Goal: Information Seeking & Learning: Find contact information

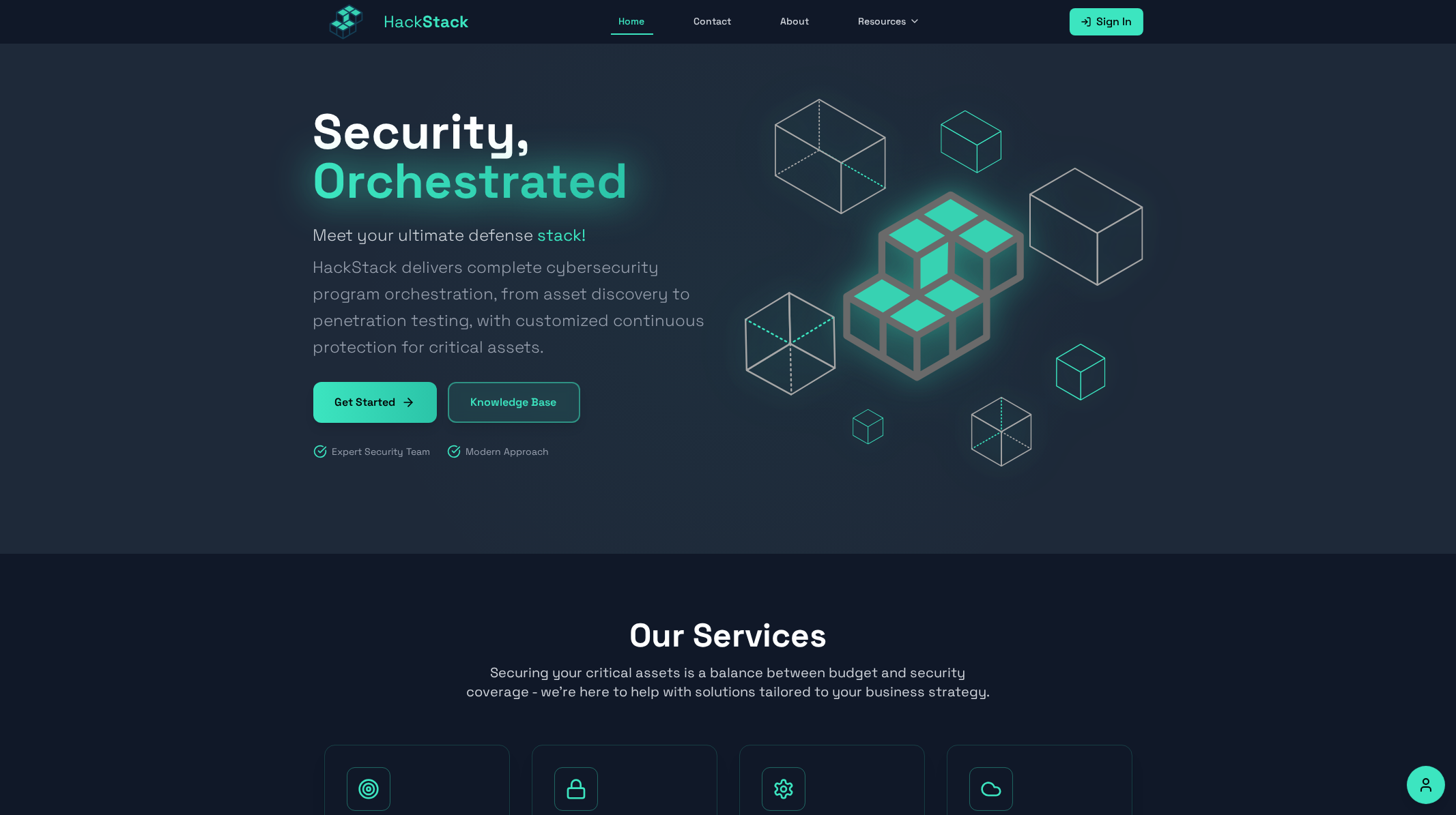
click at [798, 30] on link "About" at bounding box center [795, 22] width 45 height 26
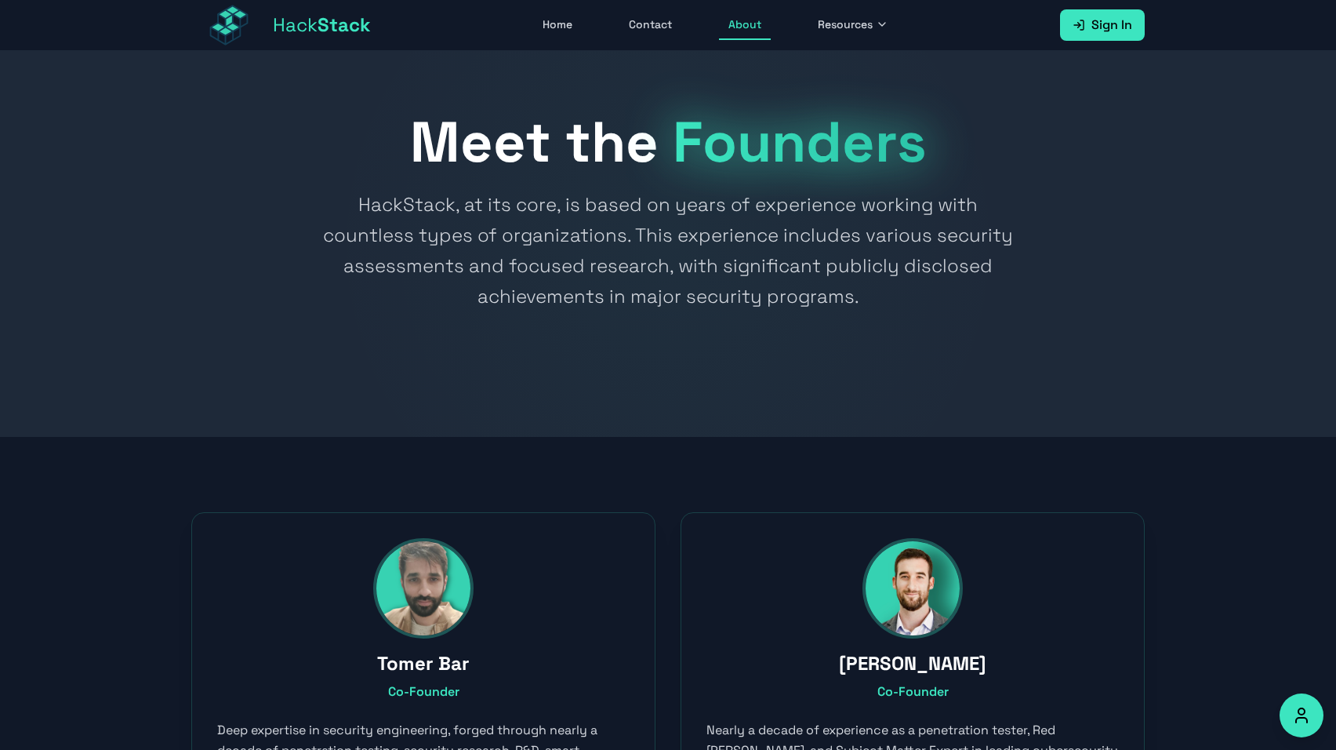
click at [322, 38] on link "Hack Stack" at bounding box center [281, 25] width 180 height 50
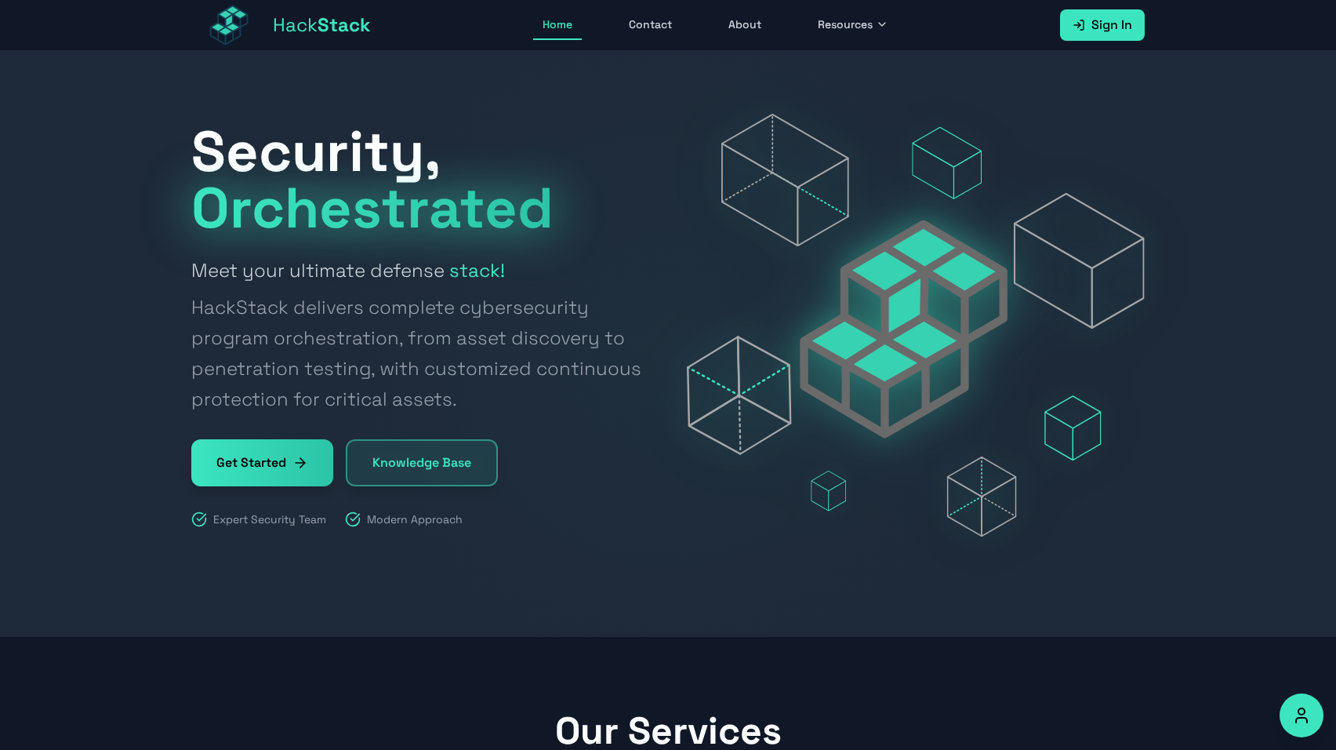
click at [752, 28] on link "About" at bounding box center [745, 25] width 52 height 30
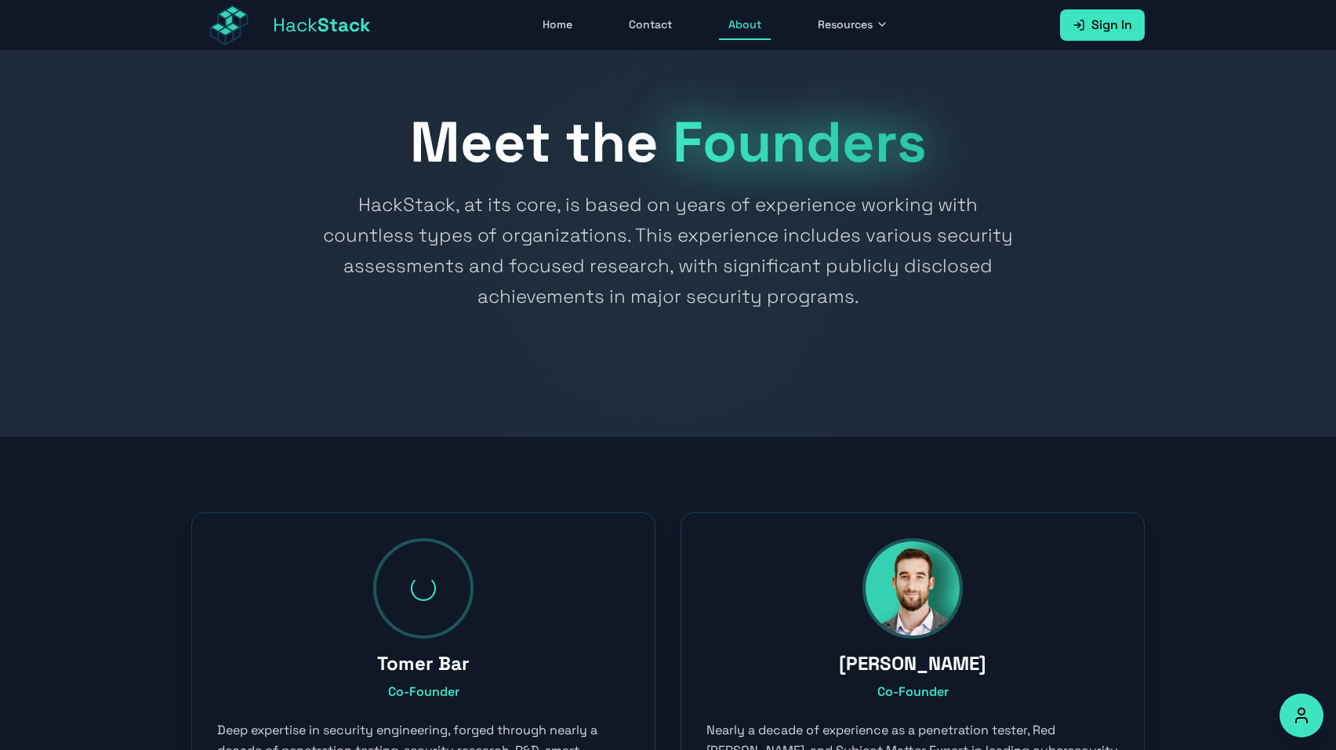
click at [832, 24] on span "Resources" at bounding box center [845, 24] width 55 height 16
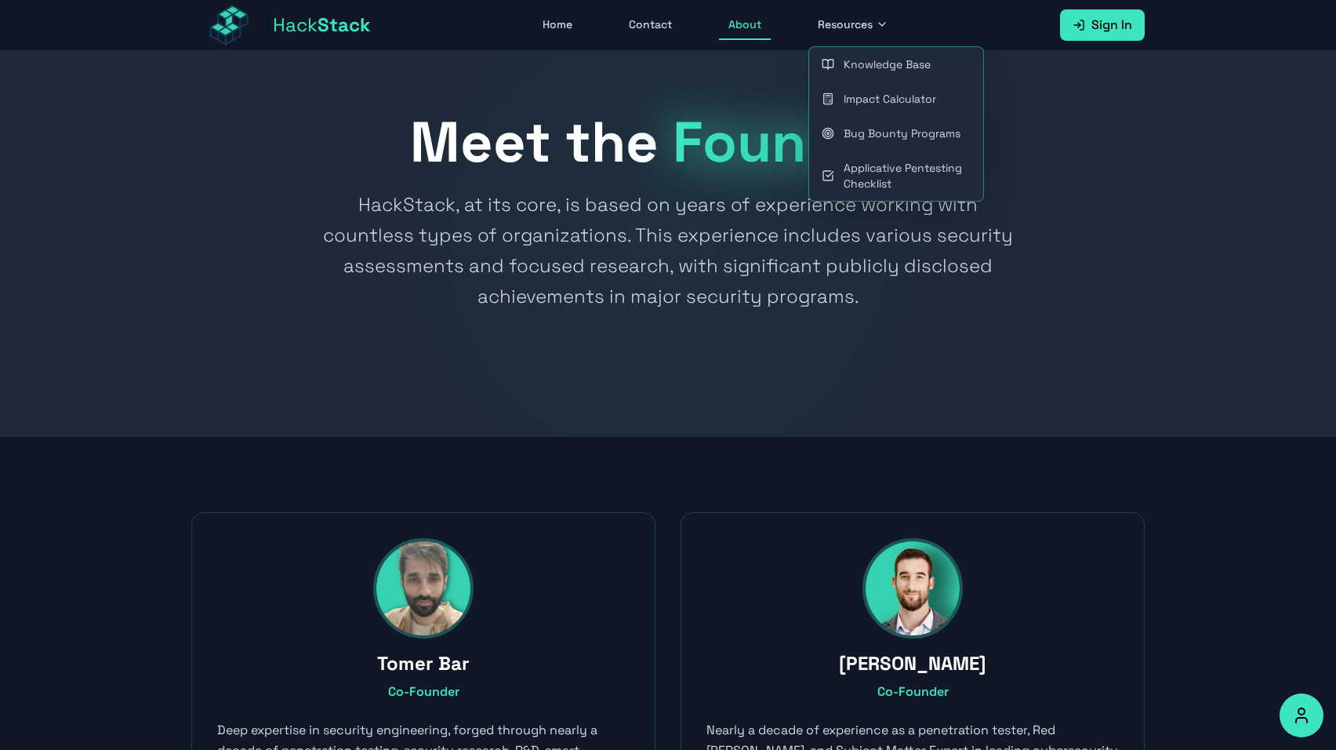
click at [758, 67] on div at bounding box center [668, 244] width 1336 height 386
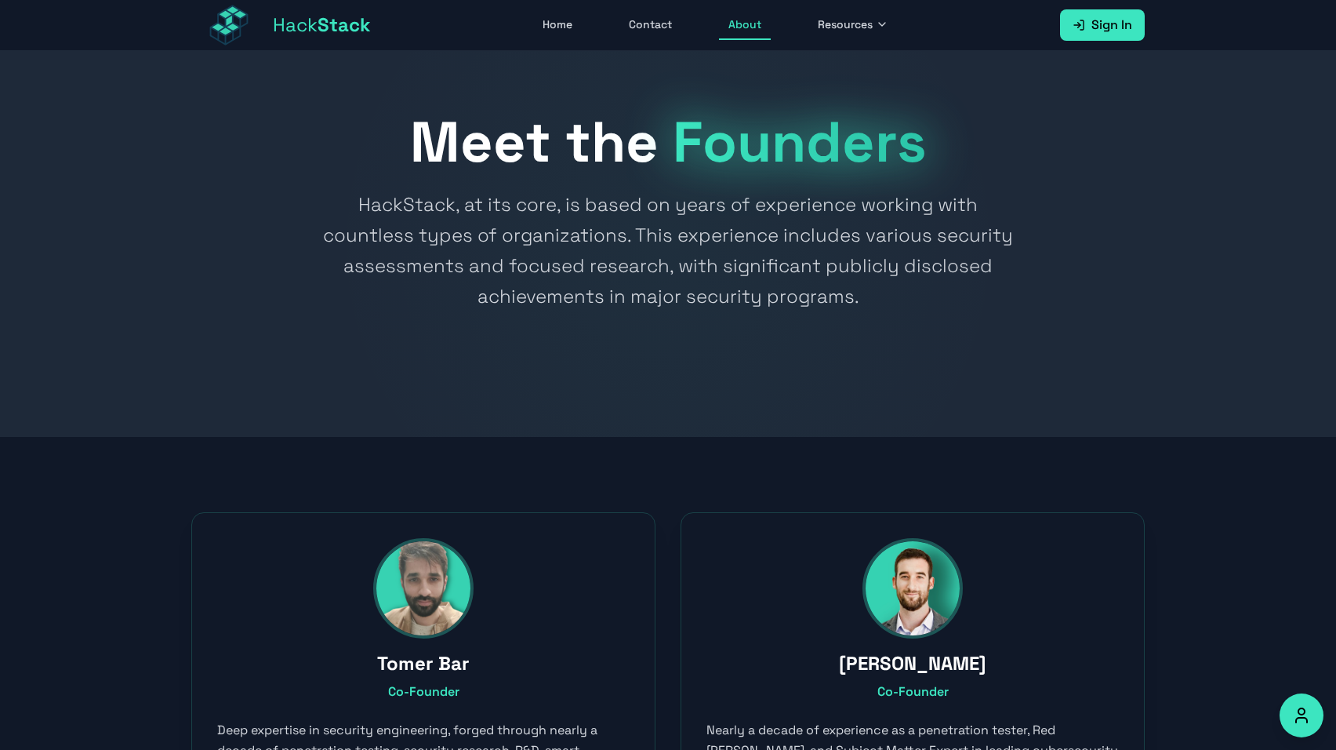
click at [637, 22] on link "Contact" at bounding box center [650, 25] width 62 height 30
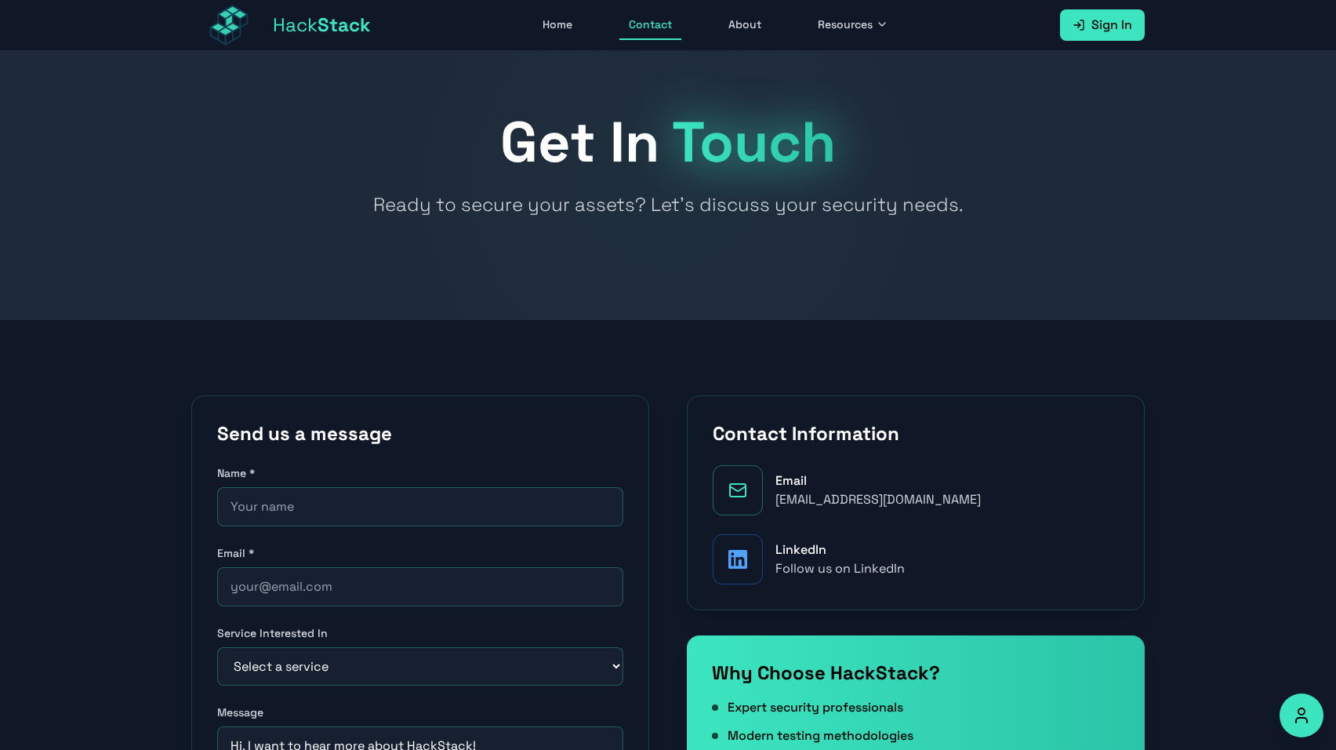
click at [539, 24] on link "Home" at bounding box center [557, 25] width 49 height 30
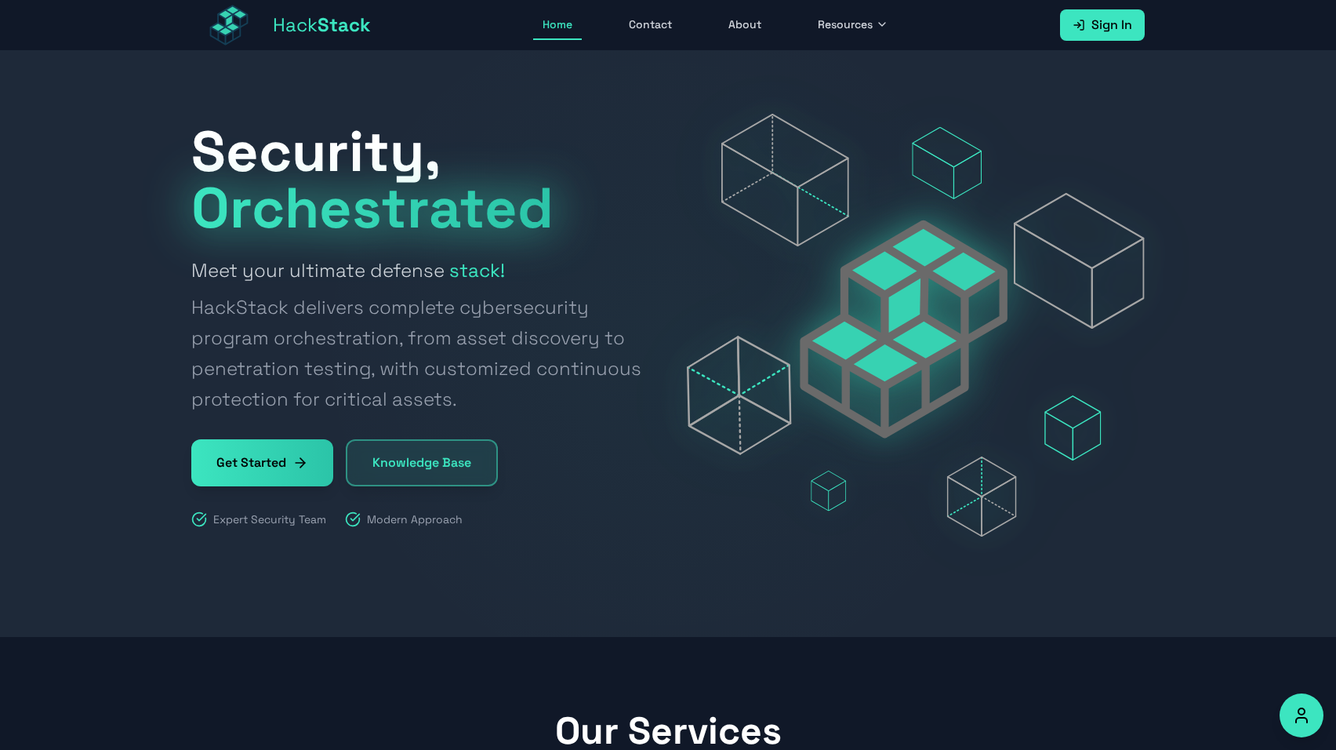
click at [1117, 14] on link "Sign In" at bounding box center [1102, 24] width 85 height 31
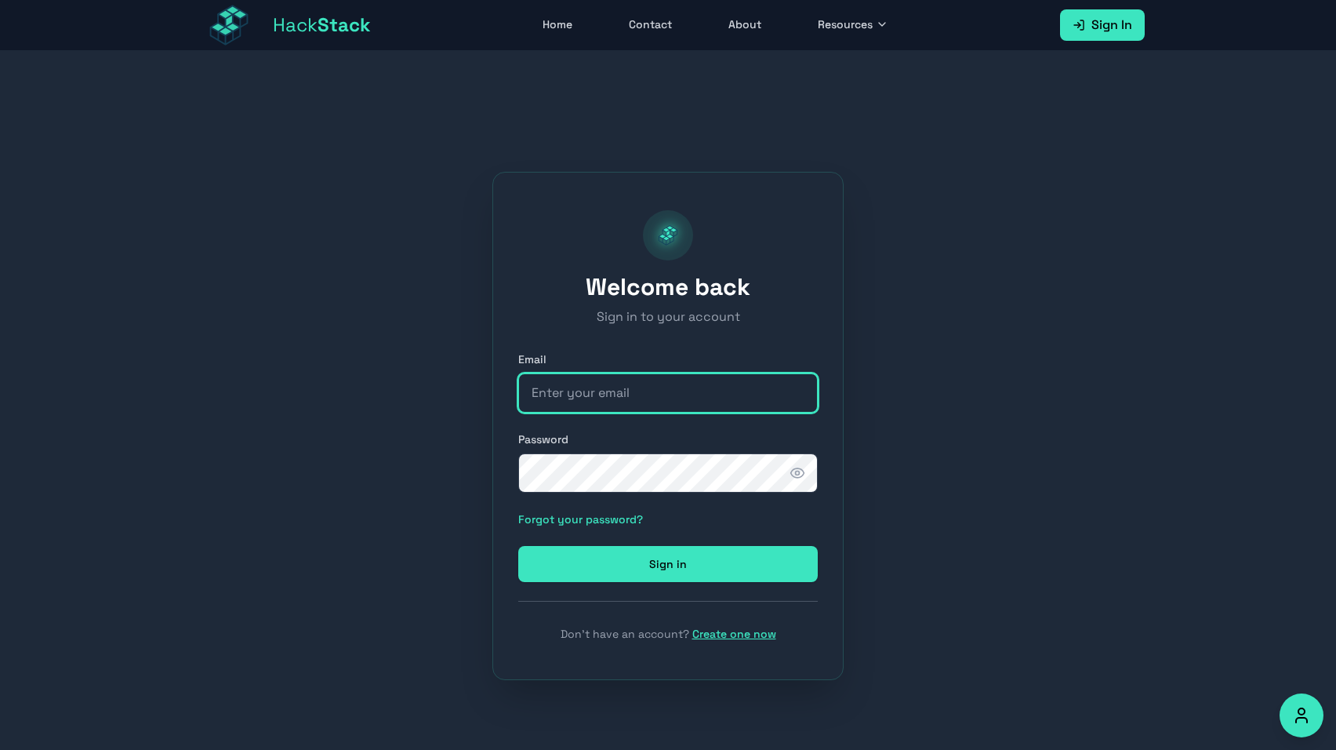
click at [590, 397] on input "email" at bounding box center [668, 392] width 300 height 39
type input "[EMAIL_ADDRESS][DOMAIN_NAME]"
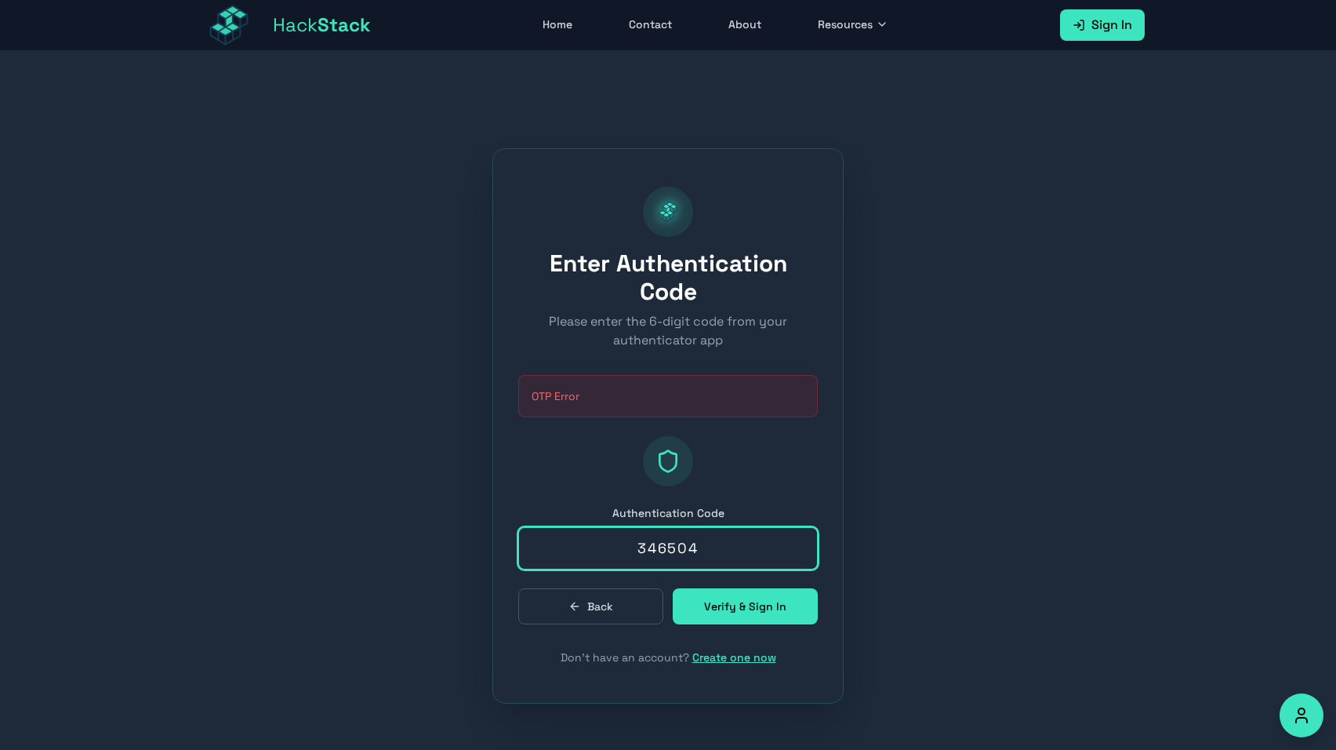
click at [664, 549] on input "346504" at bounding box center [668, 548] width 300 height 42
click at [629, 538] on input "text" at bounding box center [668, 548] width 300 height 42
paste input "539905"
type input "539905"
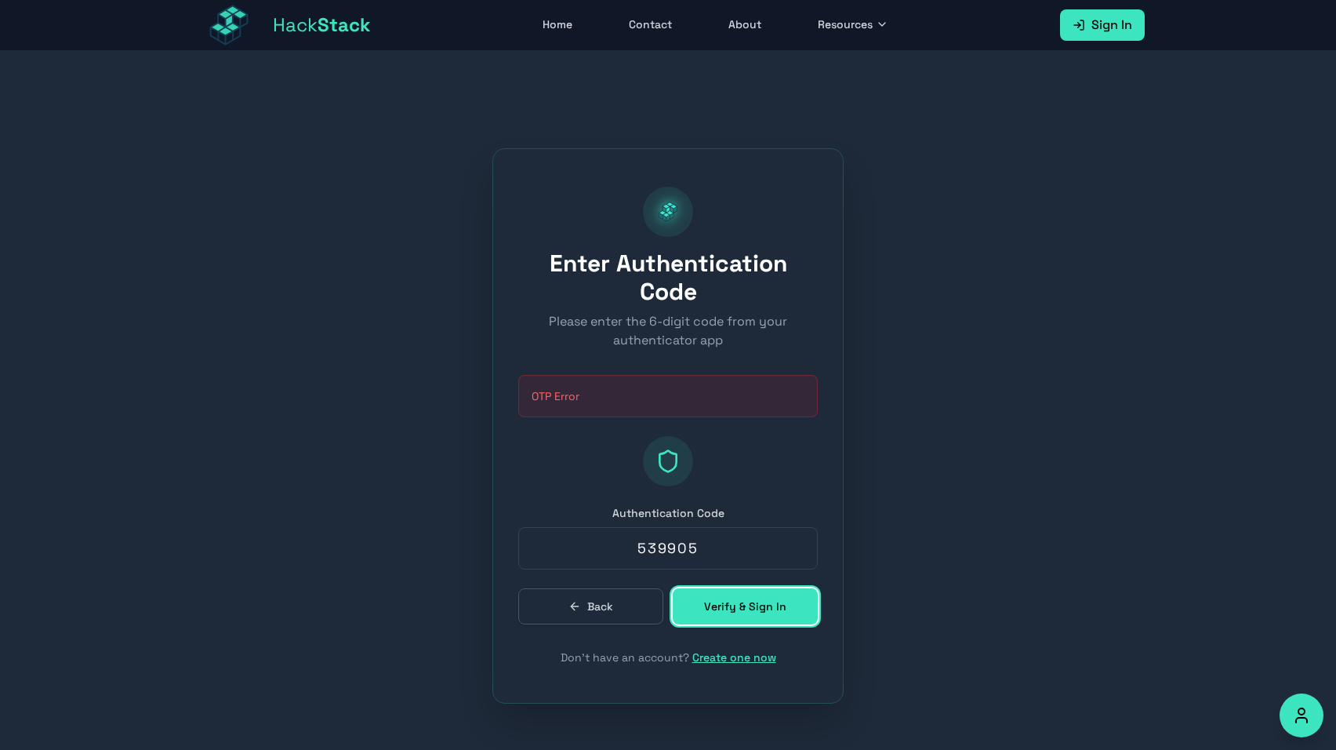
click at [717, 600] on button "Verify & Sign In" at bounding box center [745, 606] width 145 height 36
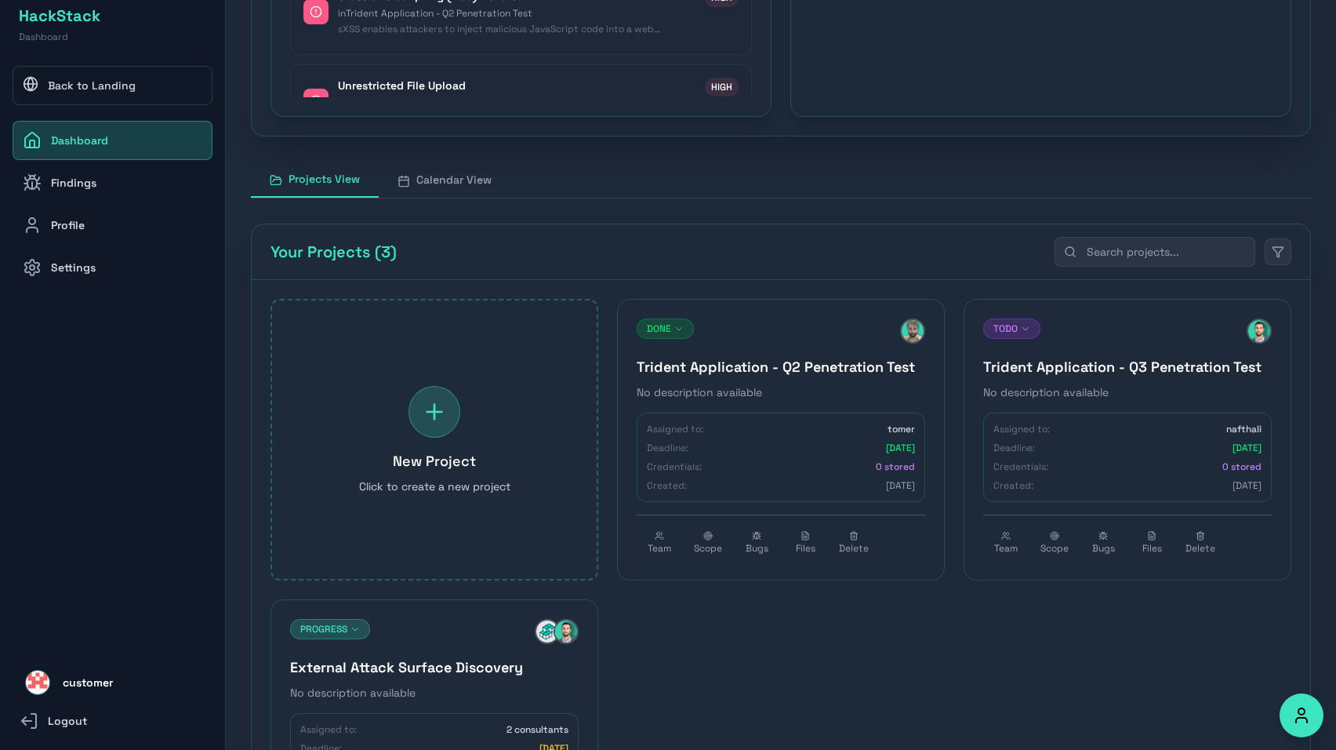
scroll to position [748, 0]
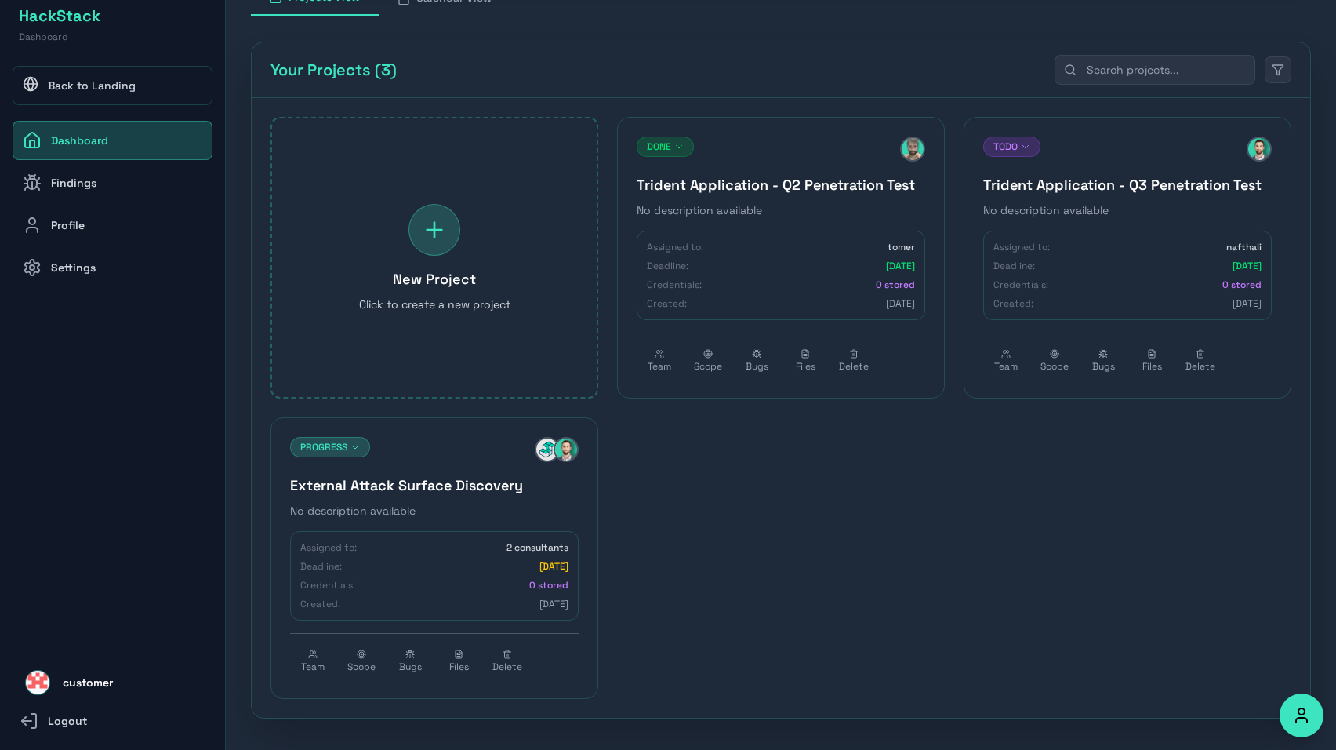
click at [848, 271] on div "Deadline: [DATE]" at bounding box center [781, 266] width 268 height 13
click at [676, 354] on button "Team" at bounding box center [659, 361] width 45 height 36
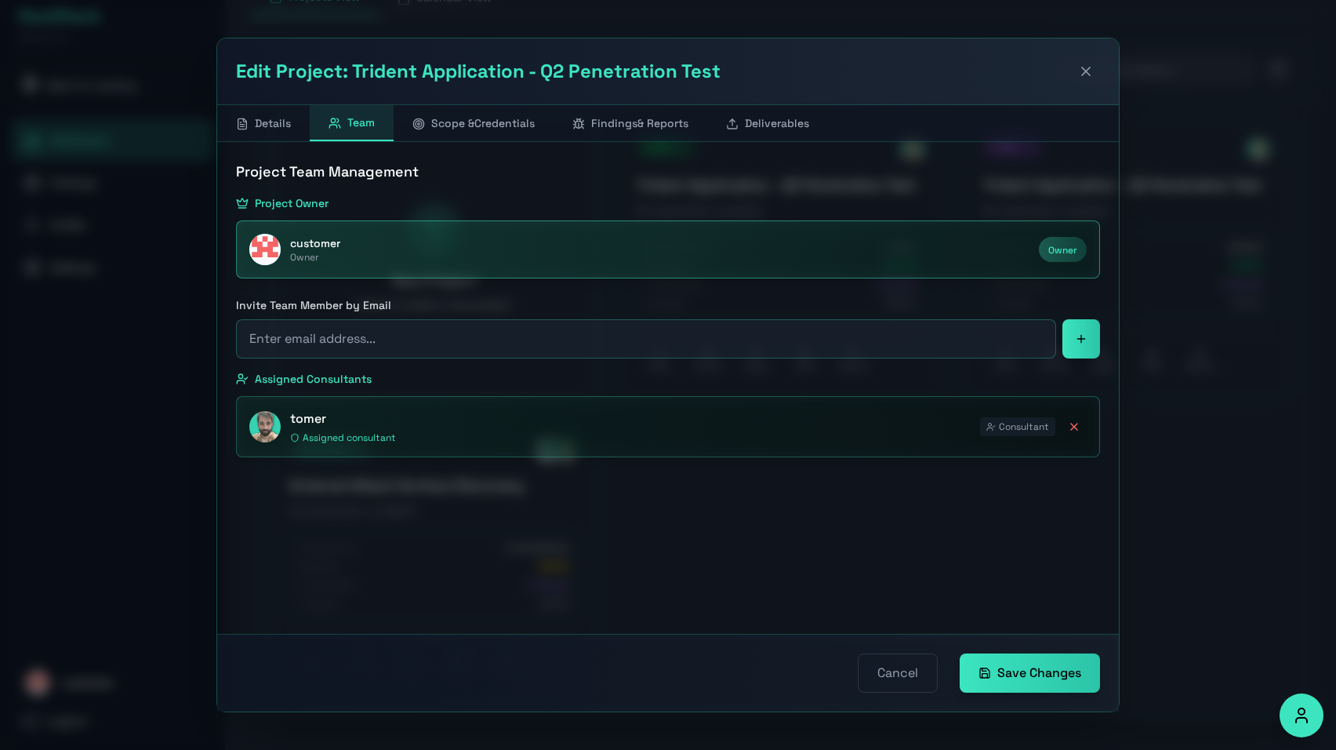
click at [485, 139] on button "Scope & Credentials" at bounding box center [474, 123] width 160 height 36
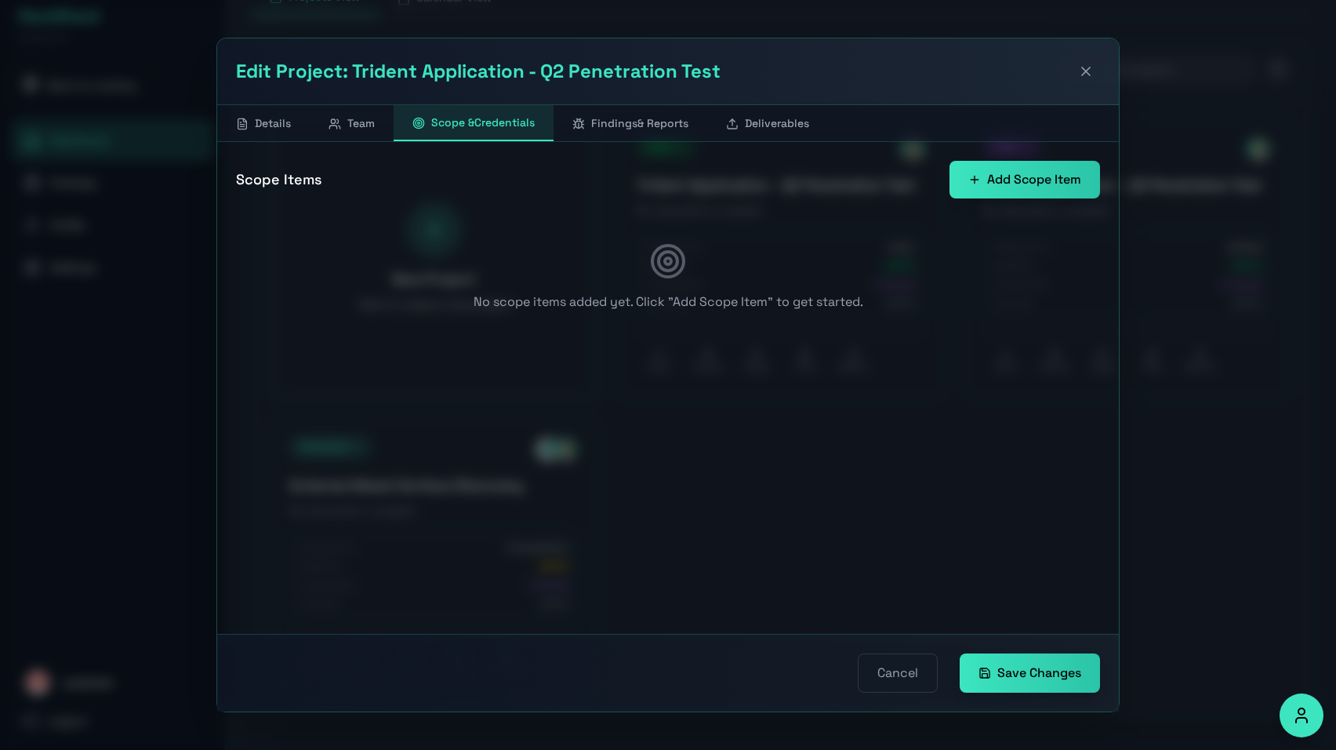
click at [579, 134] on button "Findings & Reports" at bounding box center [631, 123] width 154 height 36
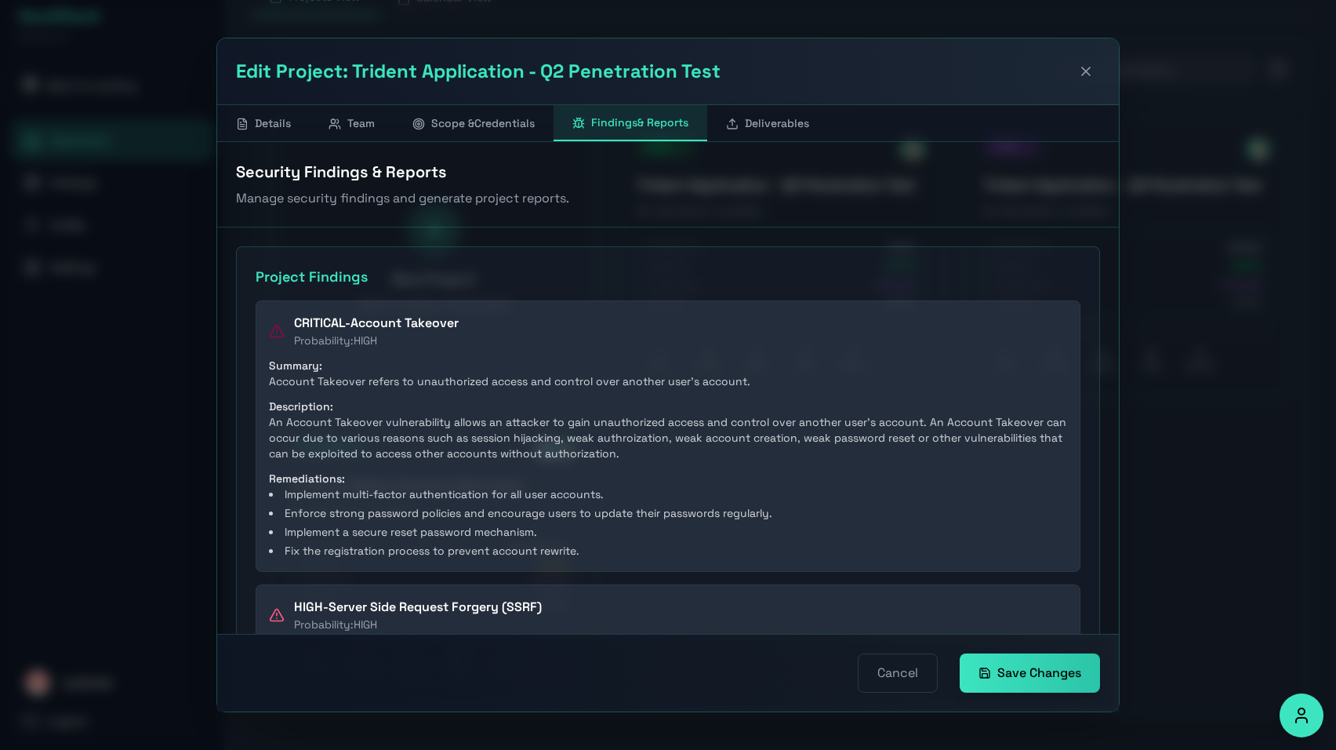
click at [725, 134] on button "Deliverables" at bounding box center [767, 123] width 121 height 36
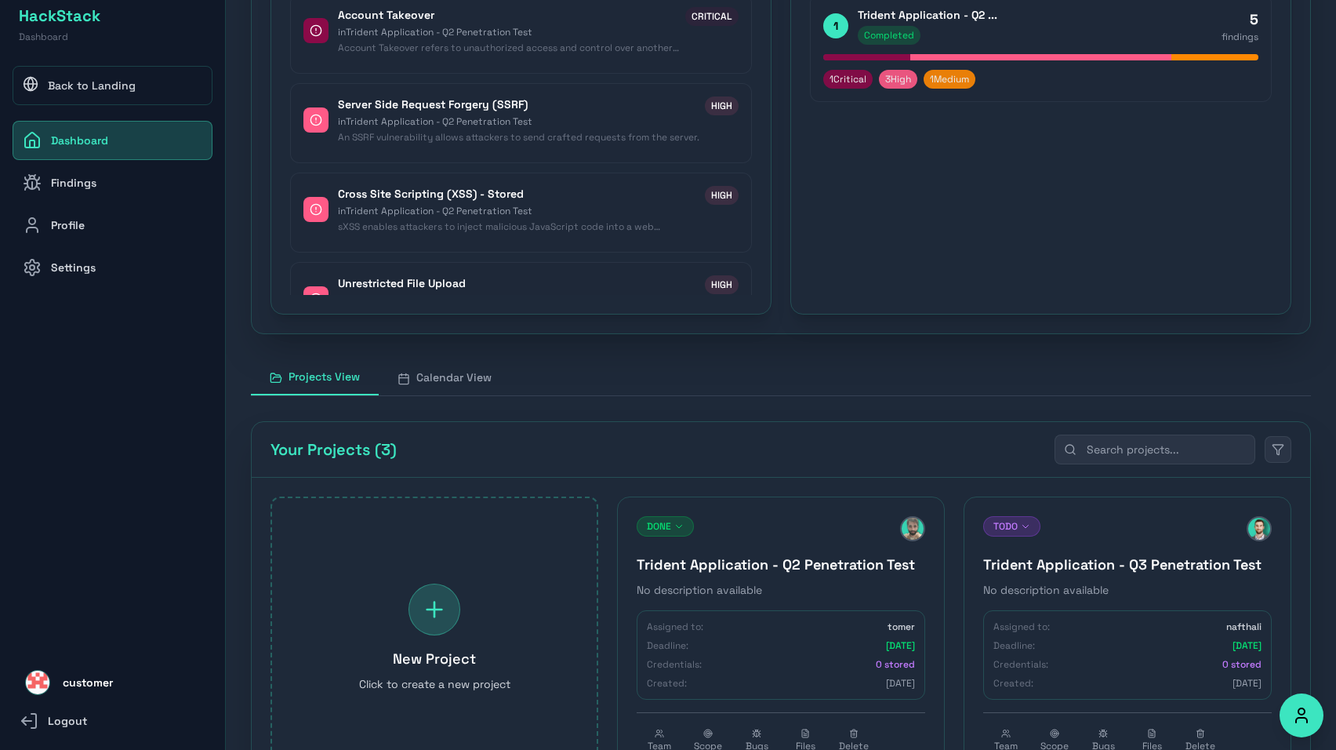
scroll to position [0, 0]
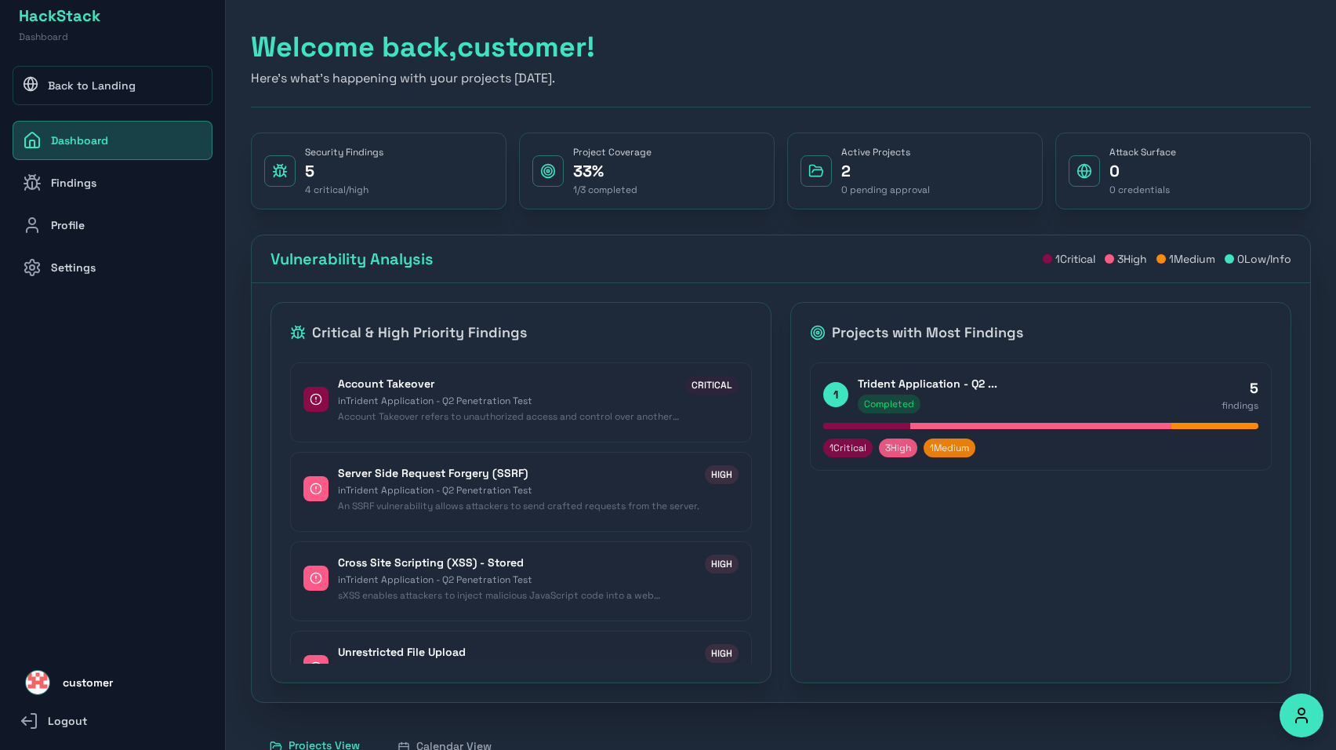
click at [95, 91] on link "Back to Landing" at bounding box center [113, 85] width 200 height 39
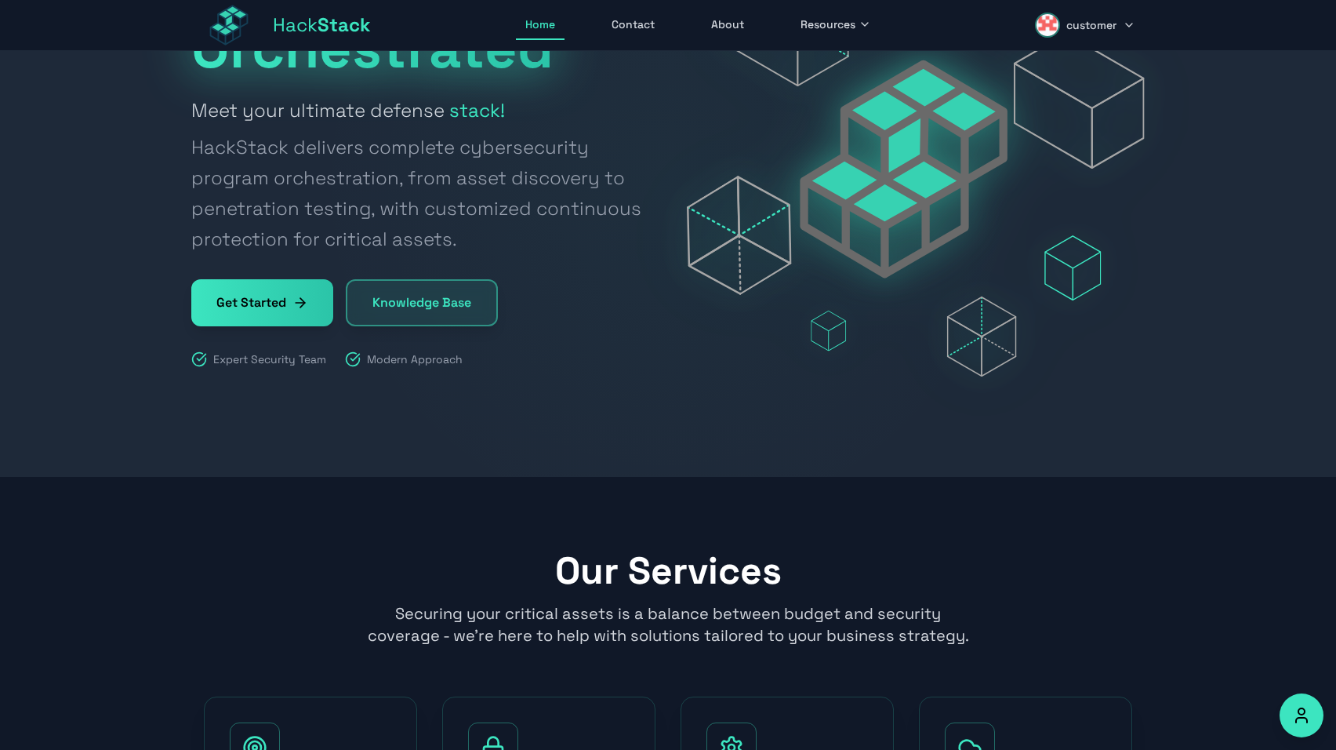
scroll to position [256, 0]
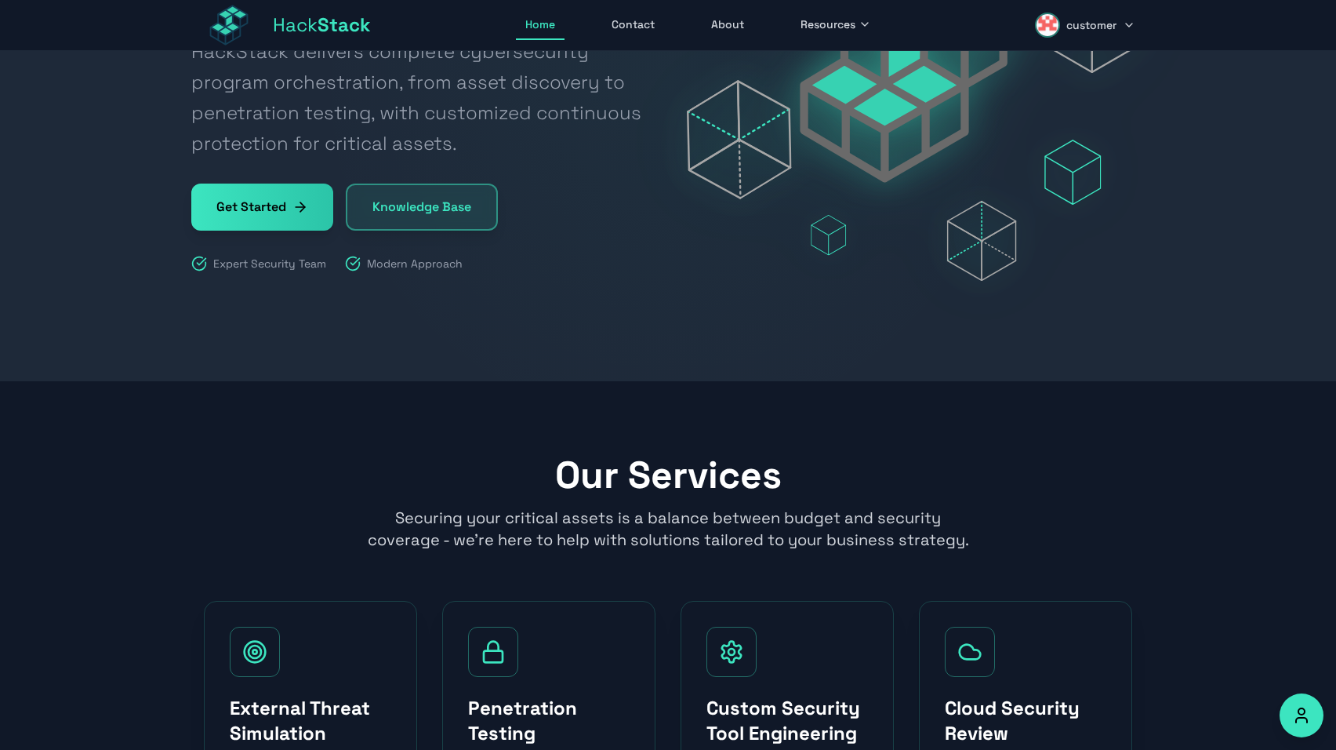
click at [1059, 32] on button "customer" at bounding box center [1085, 25] width 119 height 38
click at [1055, 71] on link "Dashboard" at bounding box center [1069, 68] width 149 height 35
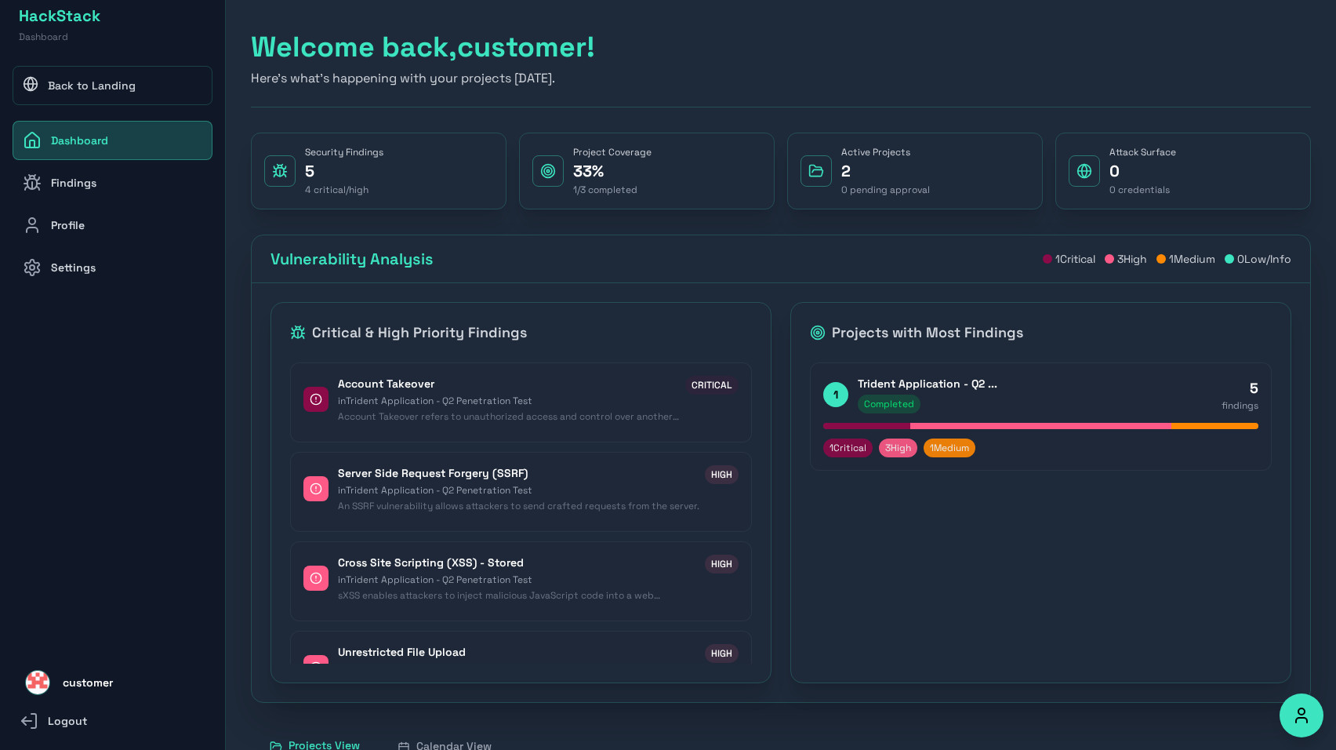
click at [100, 82] on link "Back to Landing" at bounding box center [113, 85] width 200 height 39
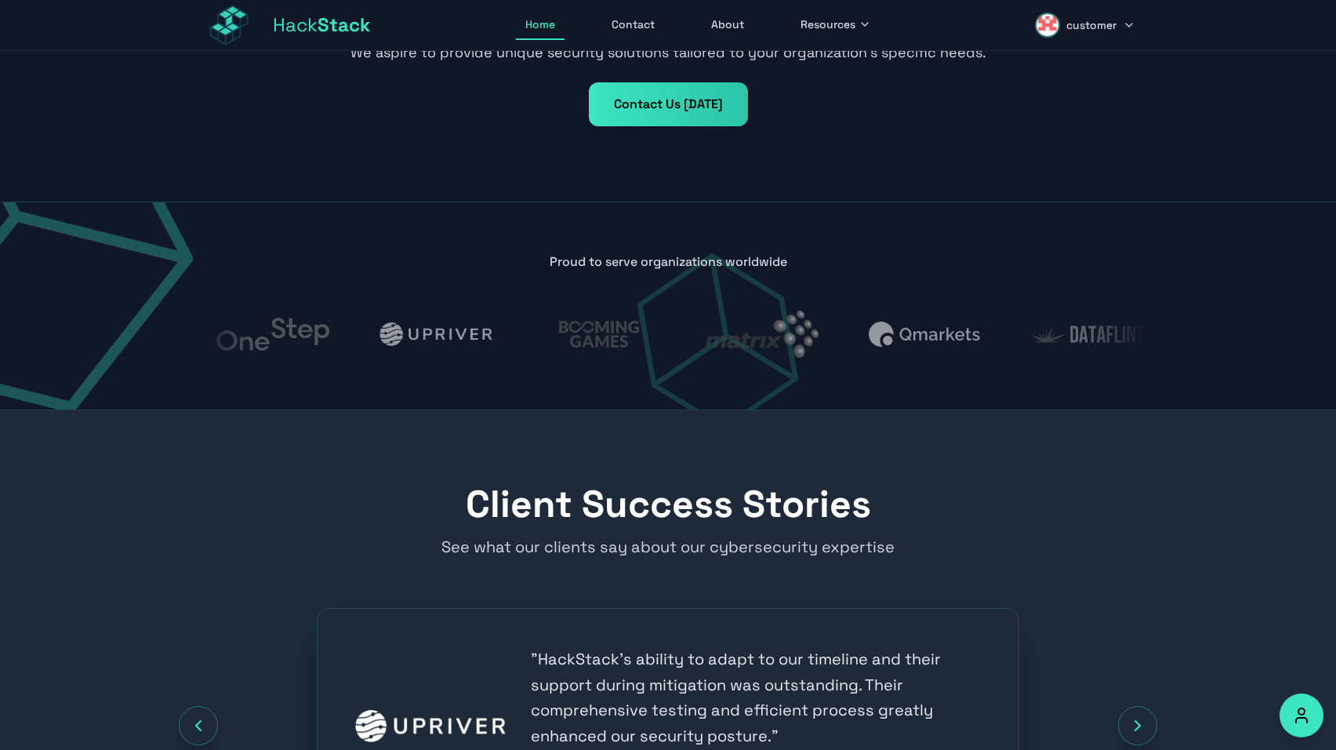
scroll to position [1259, 0]
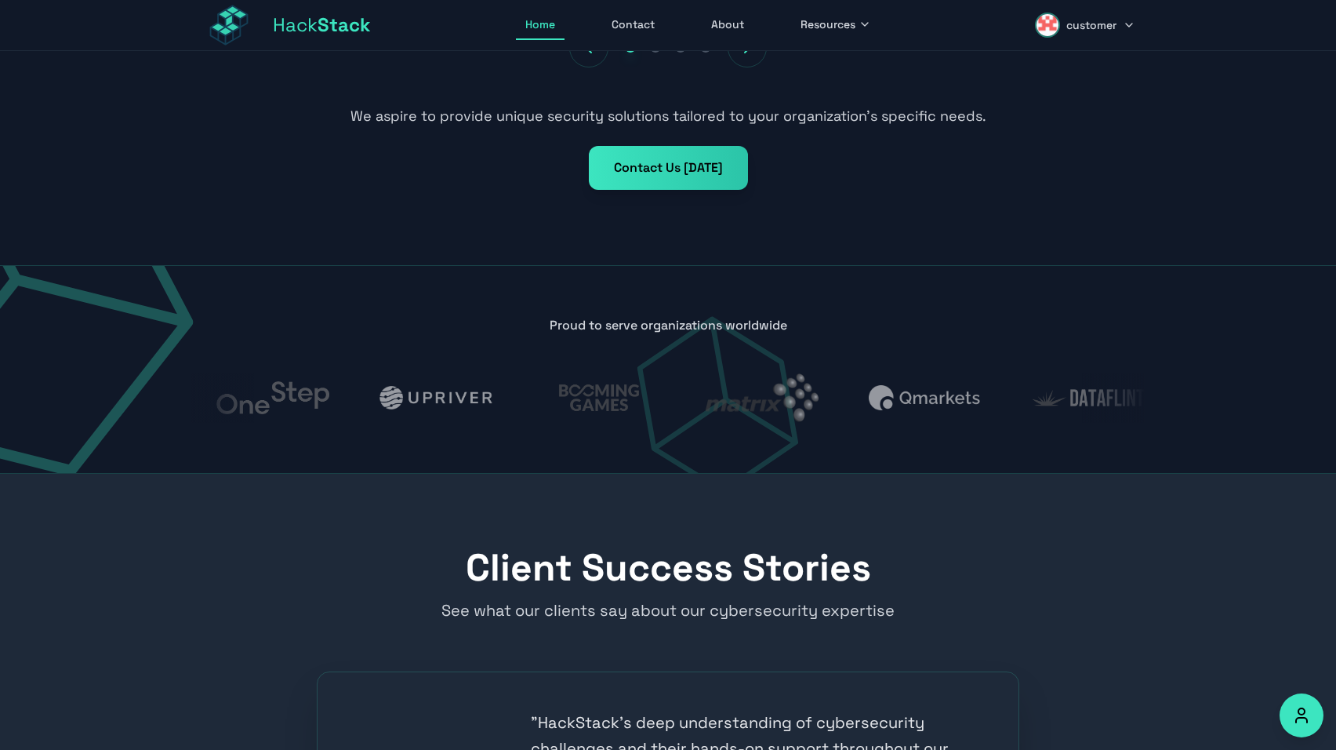
click at [703, 183] on link "Contact Us [DATE]" at bounding box center [668, 168] width 159 height 44
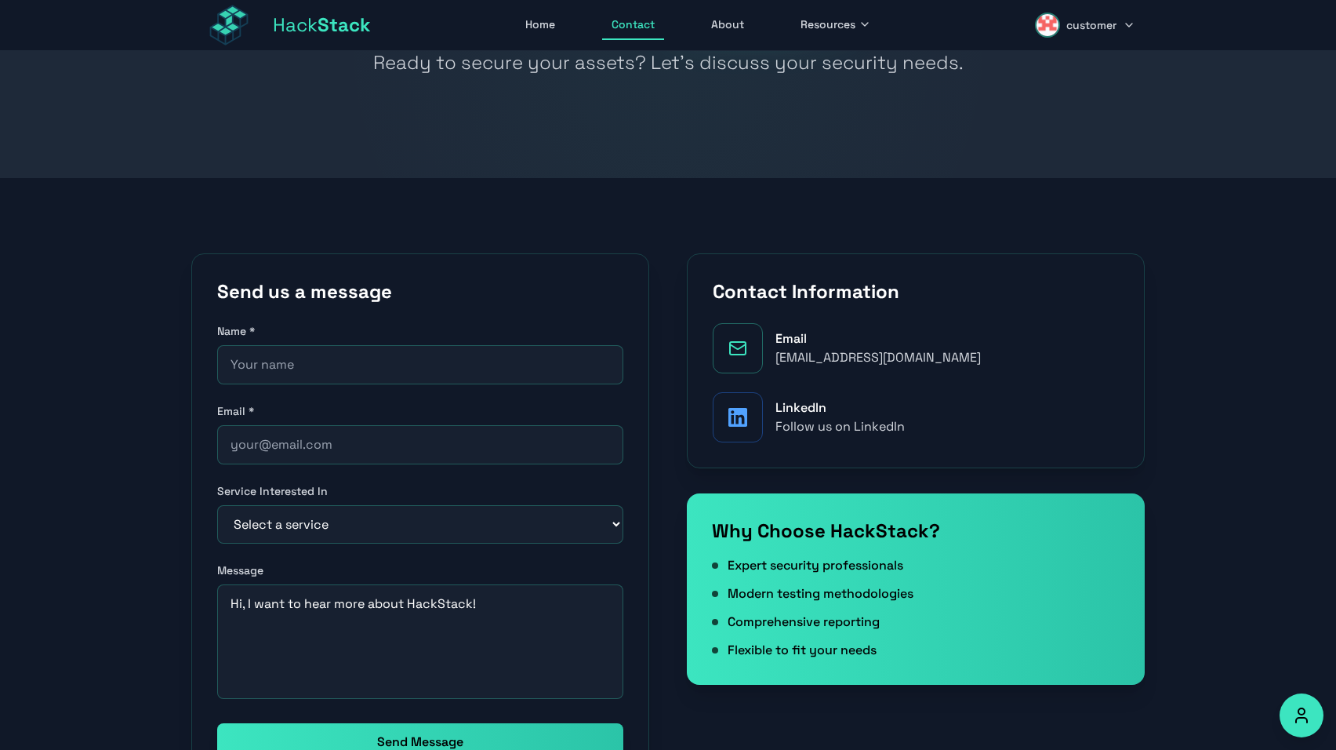
scroll to position [96, 0]
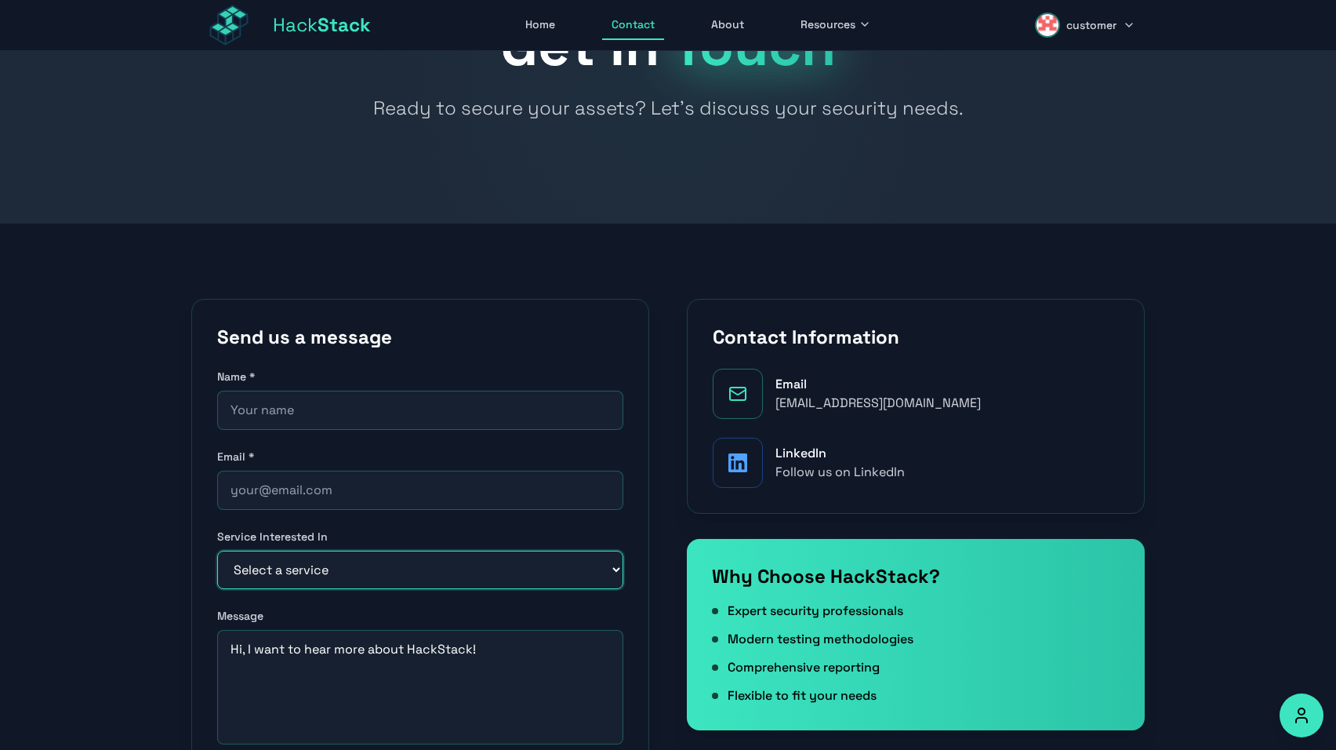
click at [582, 553] on select "Select a service Penetration Testing Bug Bounty Consolidation Security Consulti…" at bounding box center [420, 569] width 406 height 38
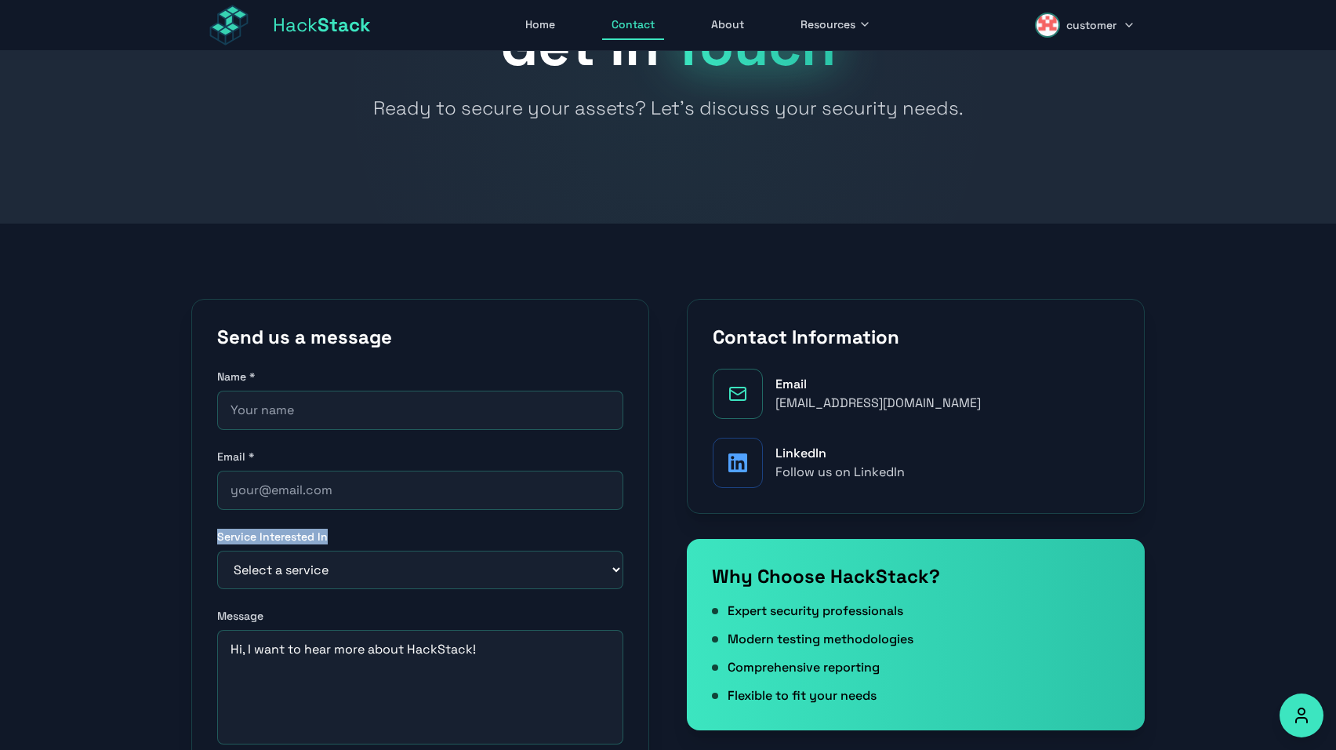
drag, startPoint x: 339, startPoint y: 537, endPoint x: 216, endPoint y: 538, distance: 122.3
click at [217, 538] on label "Service Interested In" at bounding box center [420, 537] width 406 height 16
copy label "Service Interested In"
click at [303, 575] on select "Select a service Penetration Testing Bug Bounty Consolidation Security Consulti…" at bounding box center [420, 569] width 406 height 38
select select "consulting"
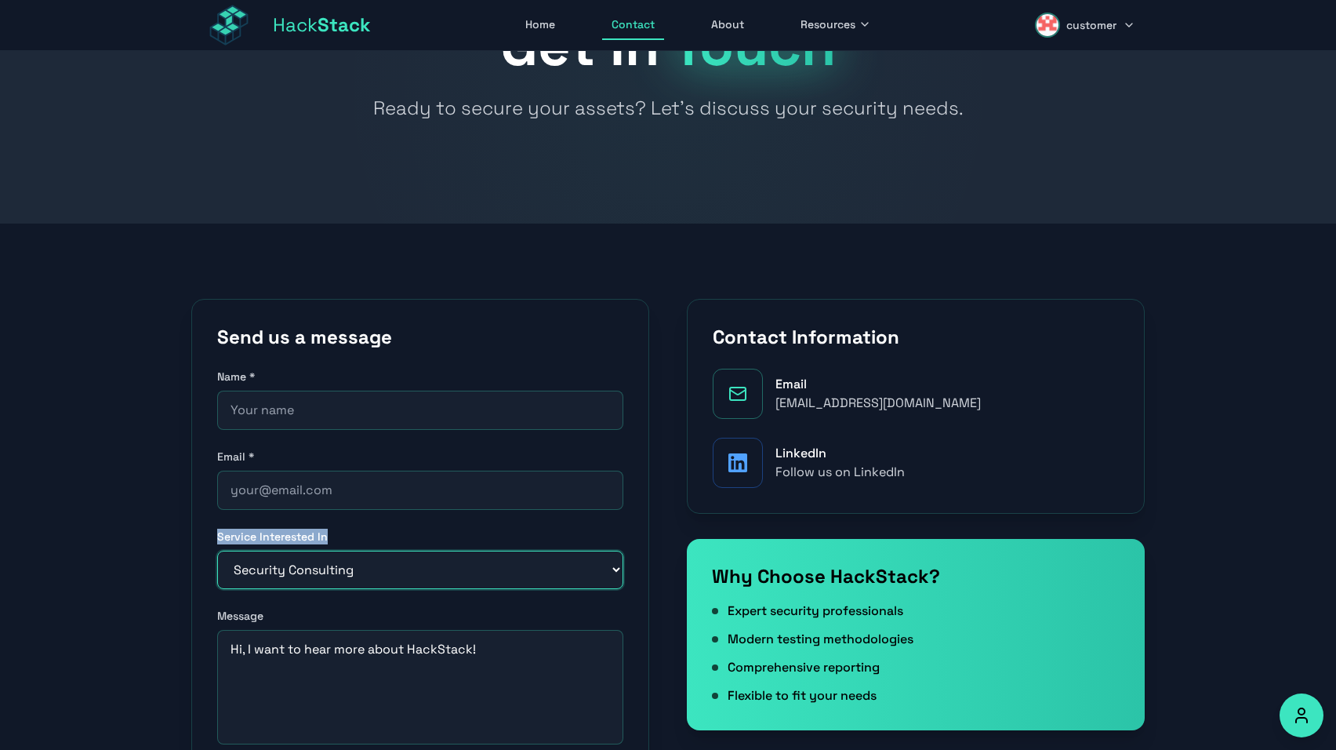
click at [217, 550] on select "Select a service Penetration Testing Bug Bounty Consolidation Security Consulti…" at bounding box center [420, 569] width 406 height 38
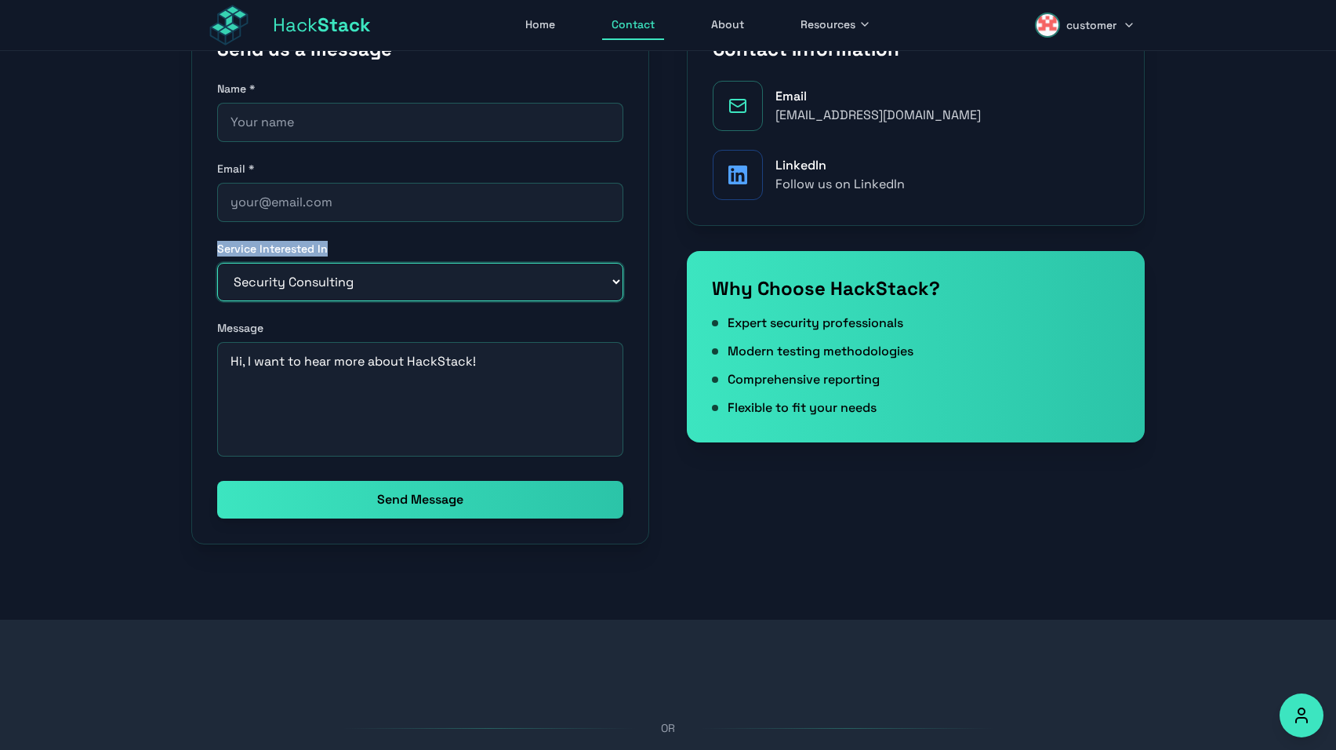
scroll to position [150, 0]
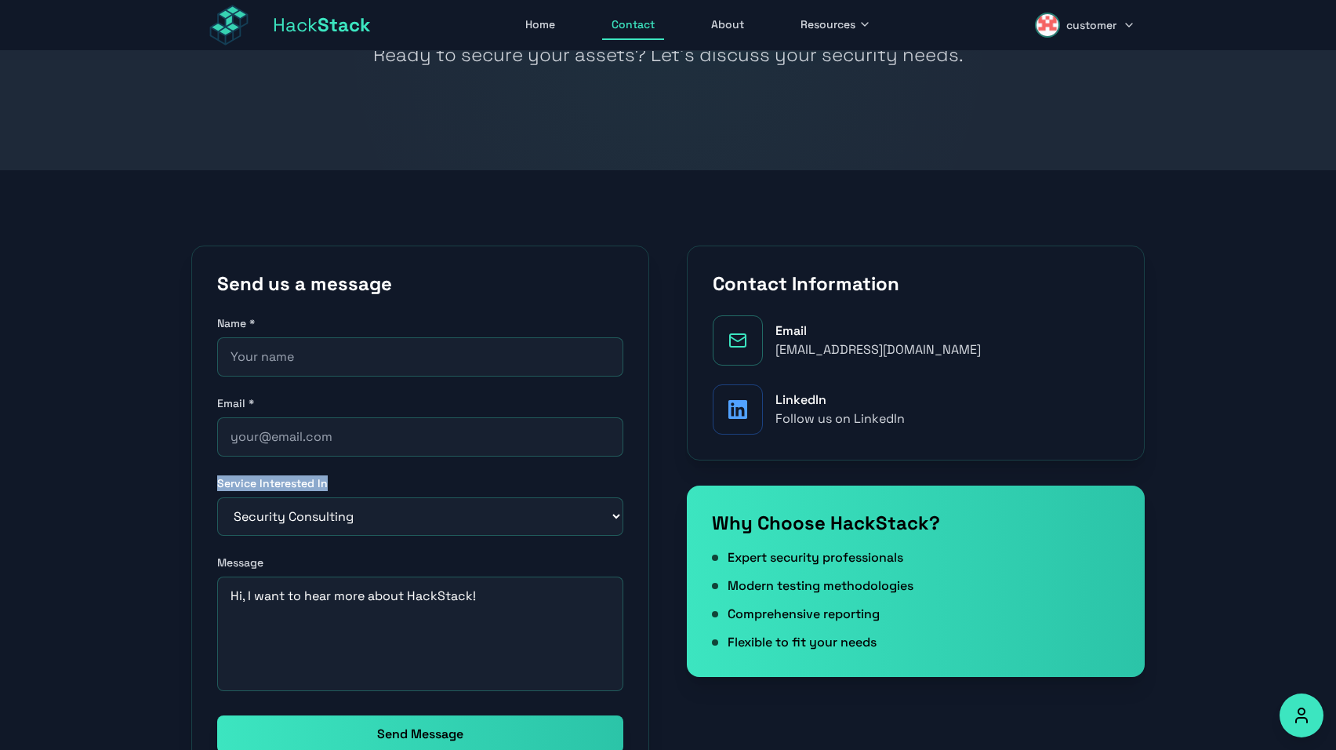
click at [739, 414] on icon at bounding box center [737, 409] width 19 height 19
